Goal: Find specific page/section: Find specific page/section

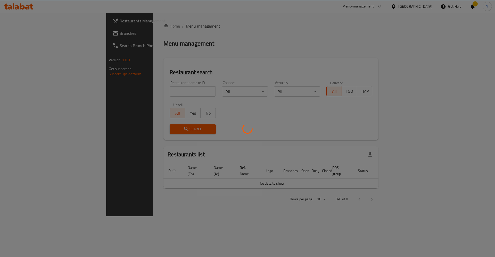
click at [123, 91] on div at bounding box center [247, 128] width 495 height 257
click at [175, 75] on div at bounding box center [247, 128] width 495 height 257
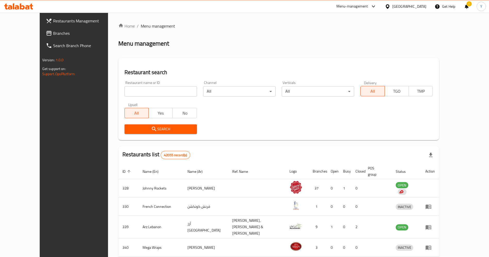
click at [161, 97] on div "Restaurant name or ID Restaurant name or ID" at bounding box center [160, 89] width 79 height 22
click at [153, 93] on input "search" at bounding box center [160, 91] width 72 height 10
type input "pak darbar"
click button "Search" at bounding box center [160, 129] width 72 height 10
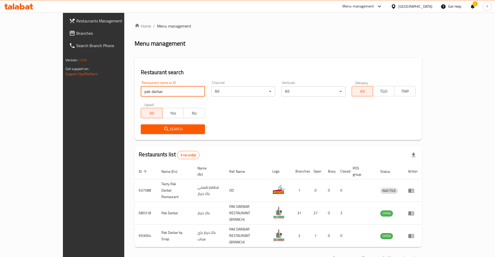
click at [242, 131] on div "Search" at bounding box center [278, 129] width 281 height 16
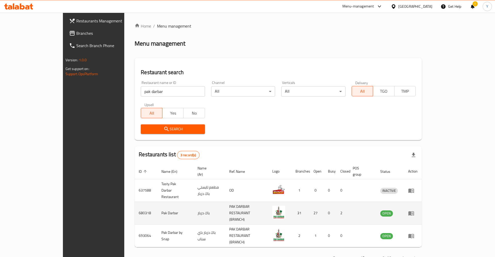
click at [414, 210] on icon "enhanced table" at bounding box center [411, 213] width 6 height 6
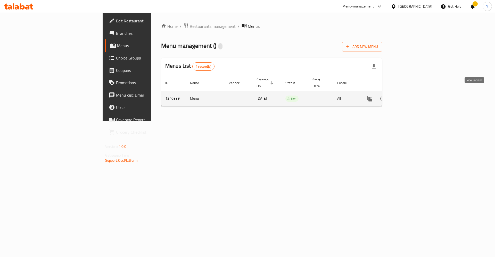
click at [410, 96] on icon "enhanced table" at bounding box center [407, 99] width 6 height 6
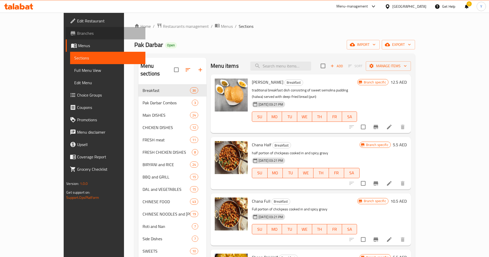
click at [77, 33] on span "Branches" at bounding box center [109, 33] width 64 height 6
